Goal: Find specific page/section: Find specific page/section

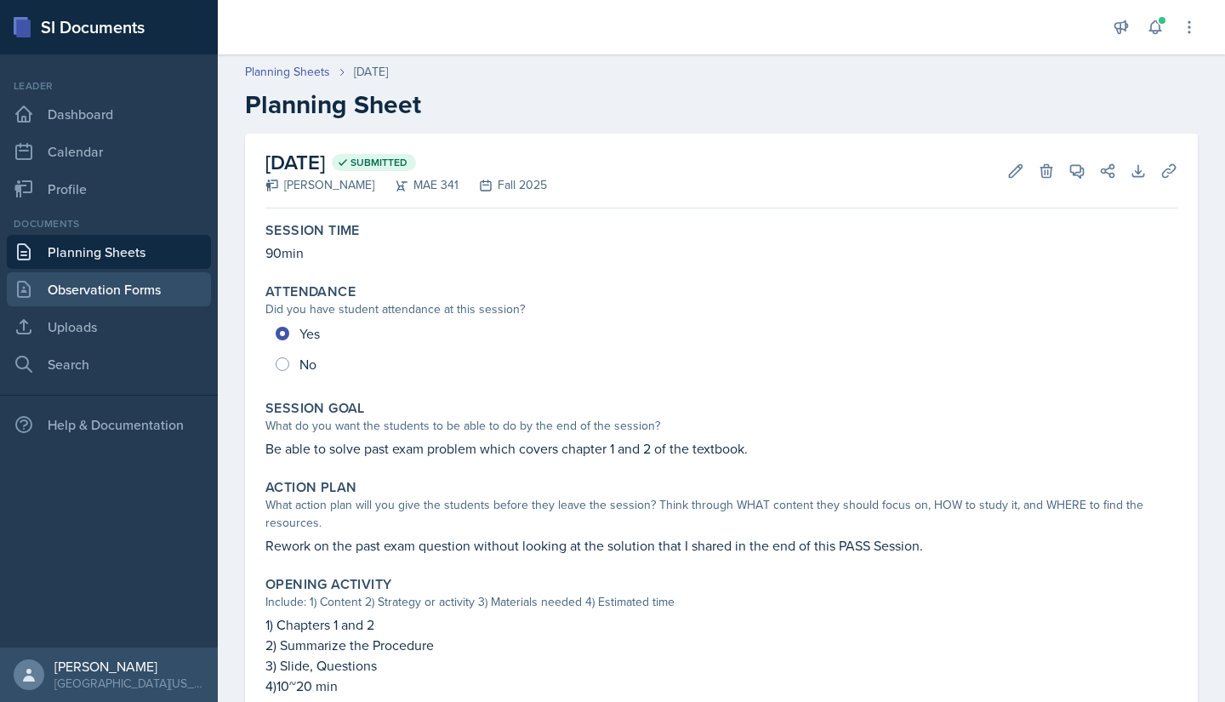
click at [155, 220] on link "Observation Forms" at bounding box center [109, 289] width 204 height 34
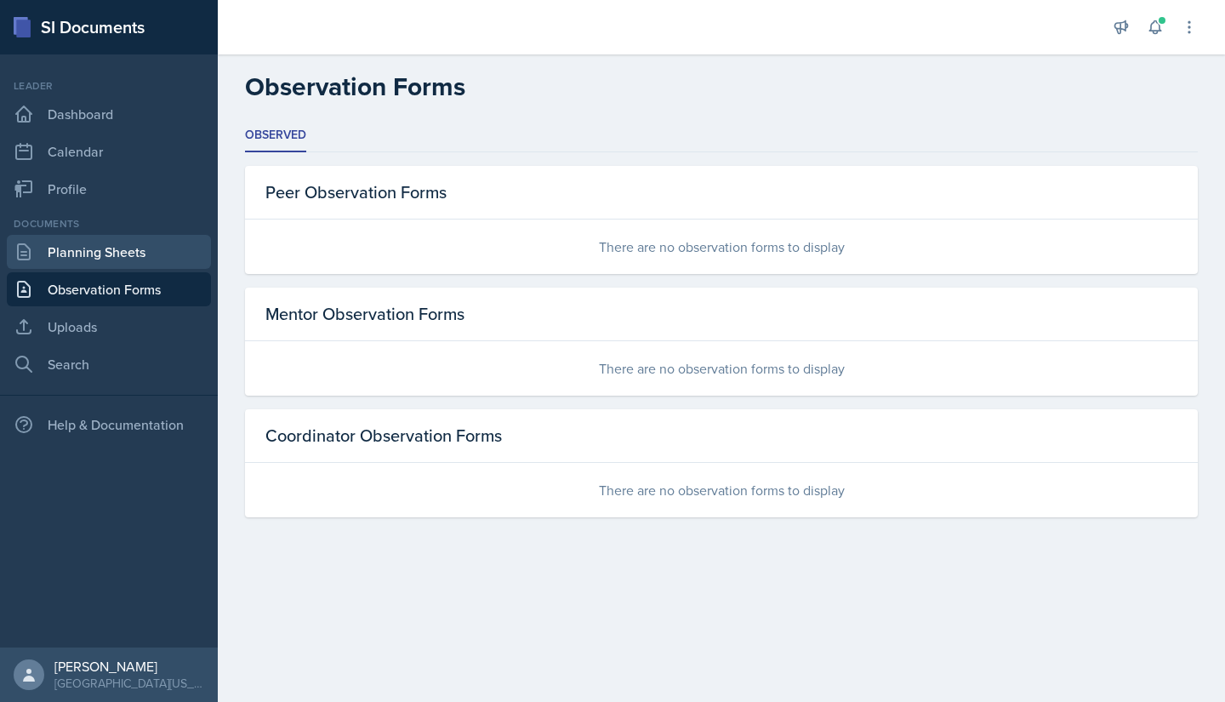
click at [138, 220] on link "Planning Sheets" at bounding box center [109, 252] width 204 height 34
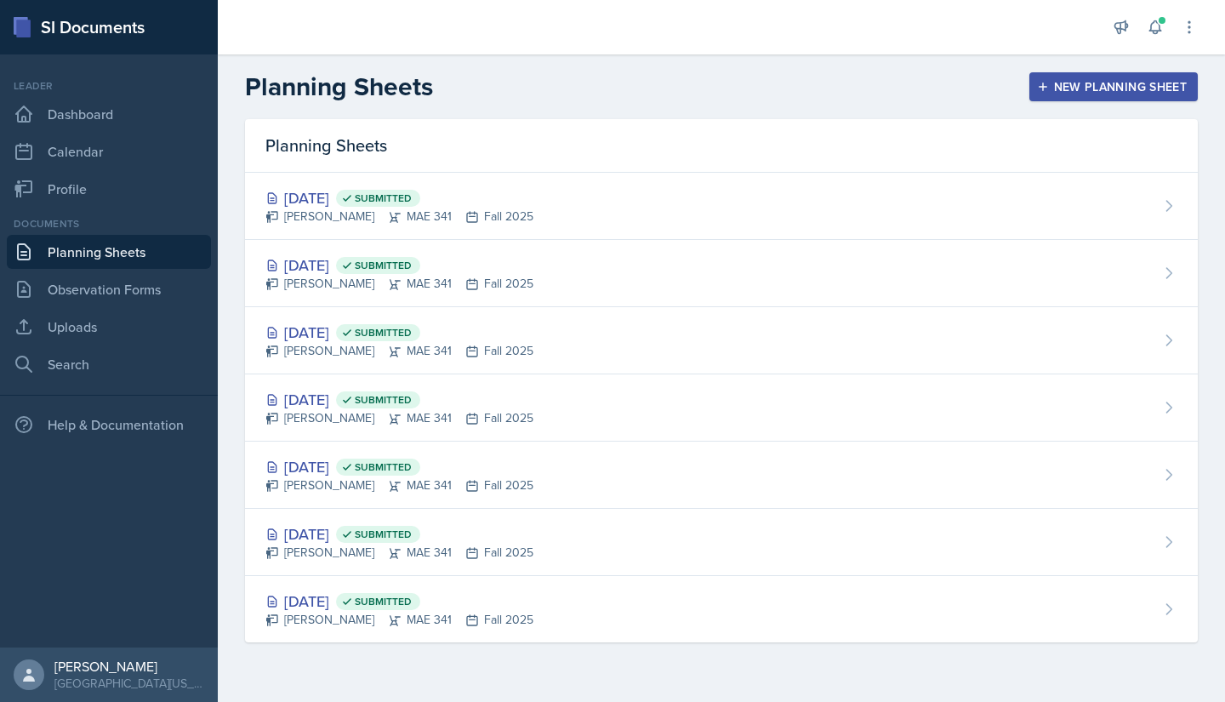
click at [458, 101] on div "Planning Sheets New Planning Sheet" at bounding box center [721, 86] width 1007 height 31
click at [341, 80] on h2 "Planning Sheets" at bounding box center [339, 86] width 188 height 31
click at [458, 77] on div "Planning Sheets New Planning Sheet" at bounding box center [721, 86] width 1007 height 31
